Goal: Book appointment/travel/reservation

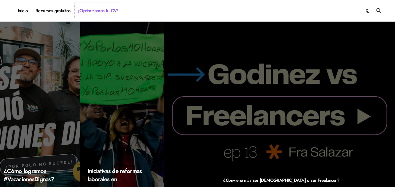
click at [101, 8] on link "¡Optimizamos tu CV!" at bounding box center [98, 11] width 47 height 16
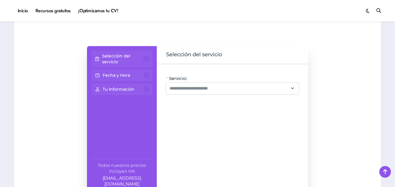
scroll to position [387, 0]
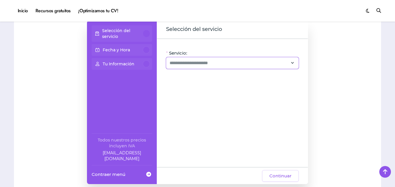
click at [294, 63] on icon at bounding box center [292, 63] width 5 height 8
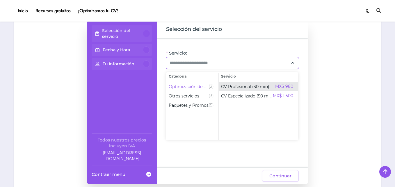
click at [245, 86] on span "CV Profesional (30 min)" at bounding box center [245, 87] width 48 height 6
type input "**********"
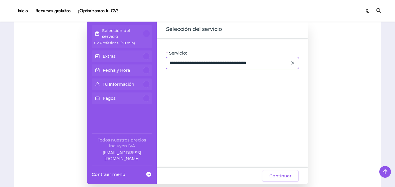
click at [294, 63] on icon at bounding box center [292, 63] width 5 height 8
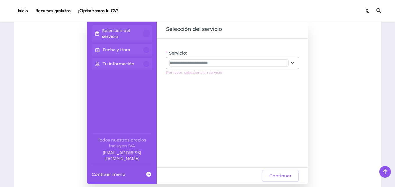
click at [280, 64] on input "Servicio:" at bounding box center [229, 62] width 119 height 7
